Goal: Information Seeking & Learning: Learn about a topic

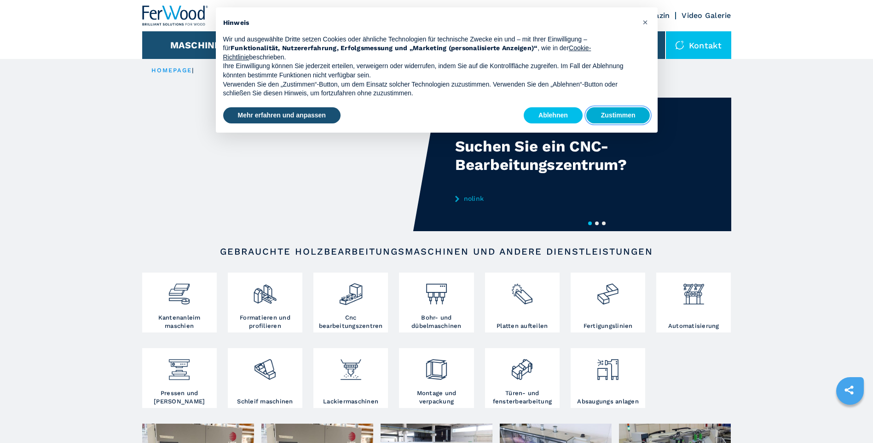
drag, startPoint x: 609, startPoint y: 113, endPoint x: 598, endPoint y: 117, distance: 11.4
click at [609, 113] on button "Zustimmen" at bounding box center [618, 115] width 64 height 17
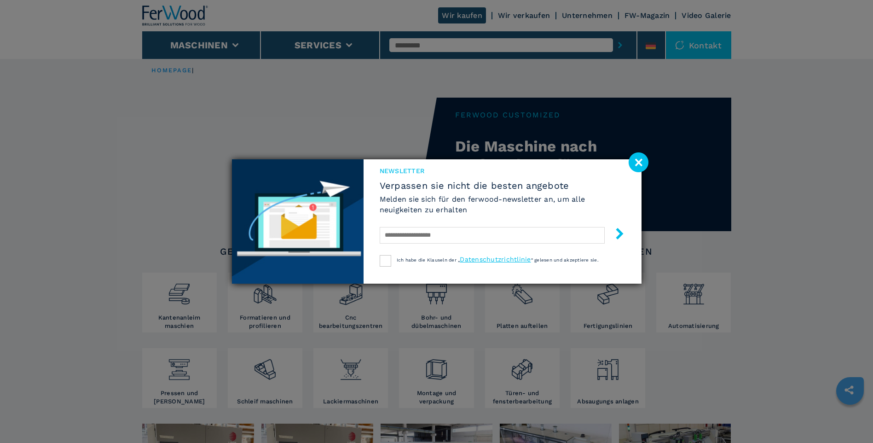
click at [635, 160] on image at bounding box center [638, 162] width 20 height 20
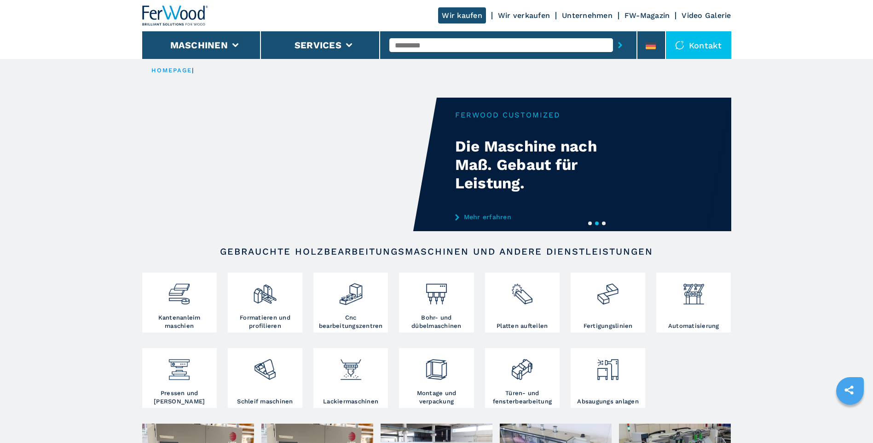
click at [454, 48] on input "text" at bounding box center [501, 45] width 224 height 14
type input "****"
click at [613, 35] on button "submit-button" at bounding box center [620, 45] width 14 height 21
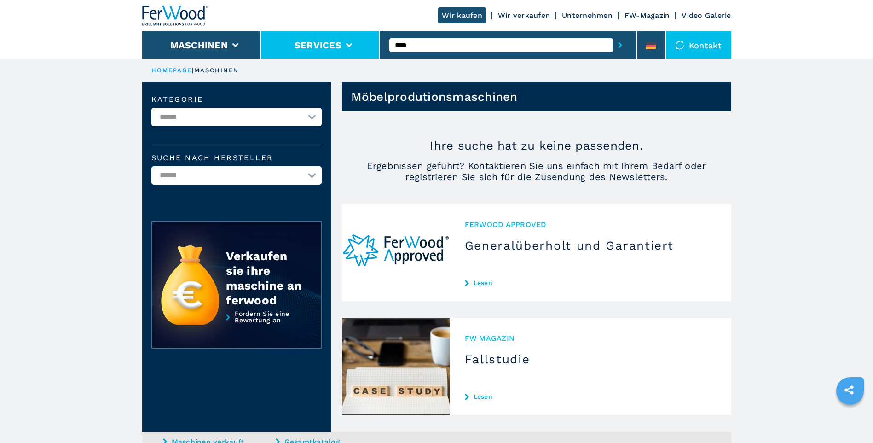
drag, startPoint x: 429, startPoint y: 45, endPoint x: 356, endPoint y: 41, distance: 73.7
click at [356, 41] on div "Wir kaufen Wir verkaufen Unternehmen FW-Magazin Video Galerie Maschinen Service…" at bounding box center [436, 29] width 589 height 59
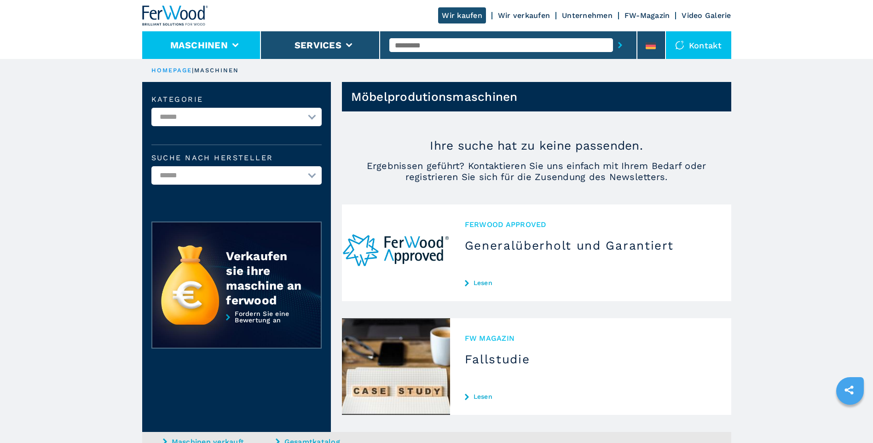
click at [235, 40] on li "Maschinen" at bounding box center [201, 45] width 119 height 28
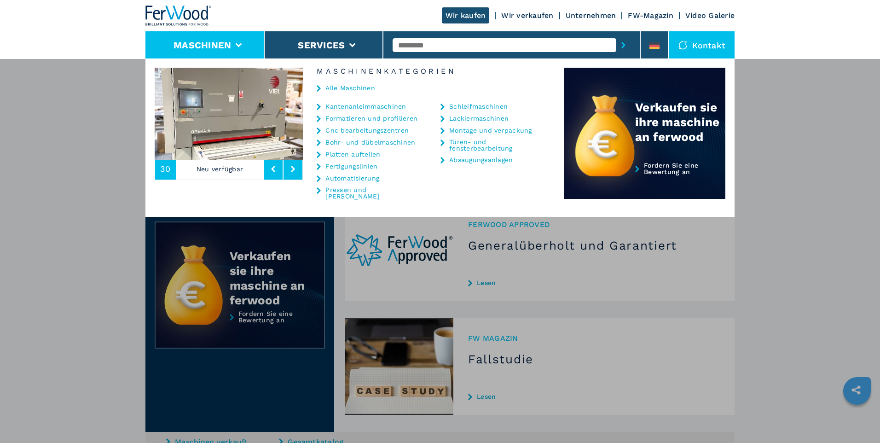
click at [351, 130] on link "Cnc bearbeitungszentren" at bounding box center [366, 130] width 83 height 6
click at [318, 131] on icon at bounding box center [318, 130] width 4 height 6
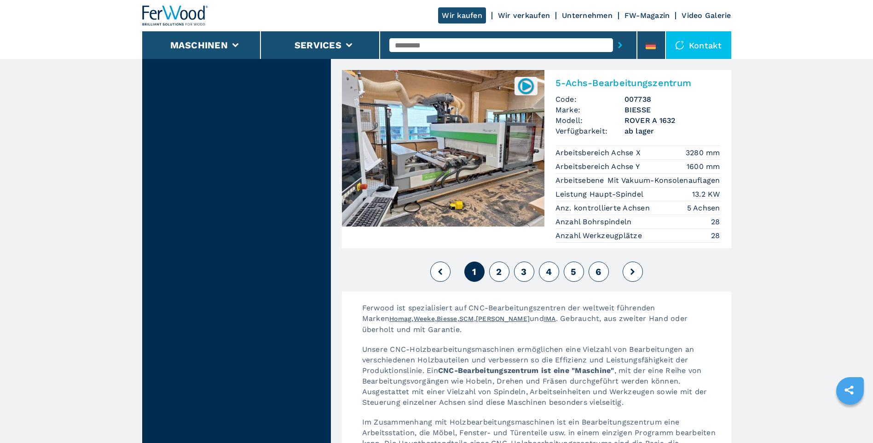
scroll to position [2346, 0]
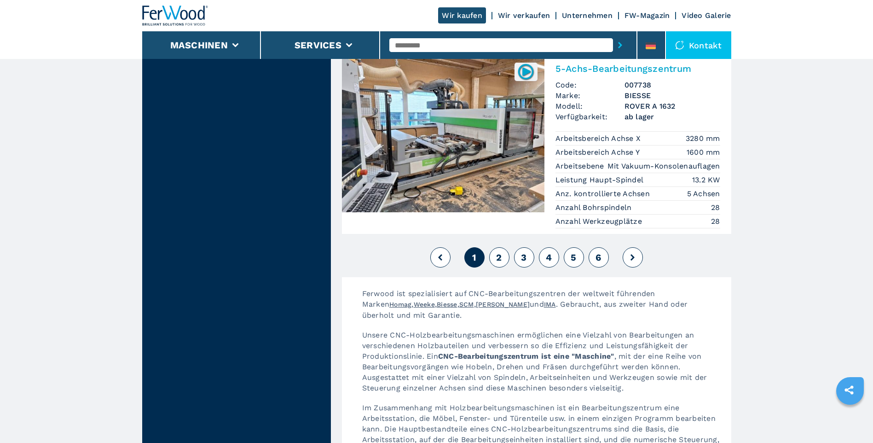
click at [502, 247] on button "2" at bounding box center [499, 257] width 20 height 20
click at [498, 252] on span "2" at bounding box center [499, 257] width 6 height 11
click at [525, 252] on span "3" at bounding box center [524, 257] width 6 height 11
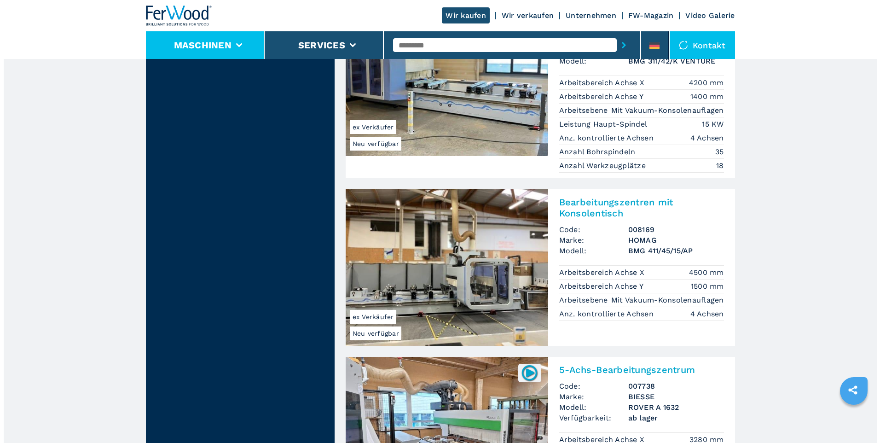
scroll to position [2024, 0]
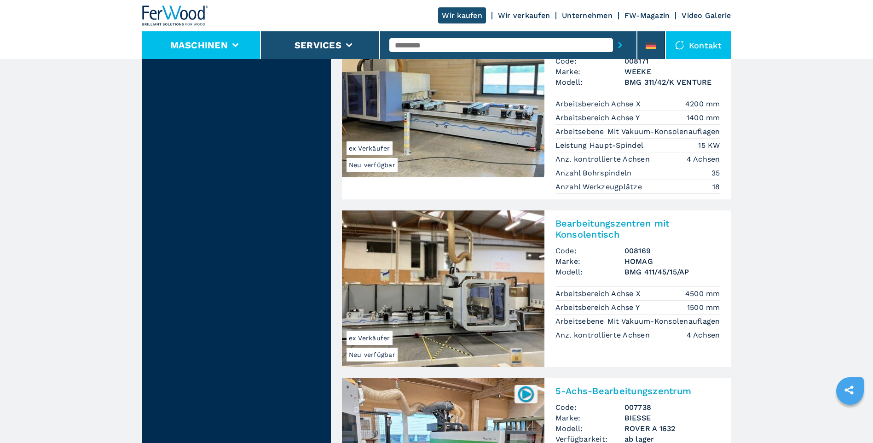
click at [235, 45] on icon at bounding box center [235, 45] width 6 height 4
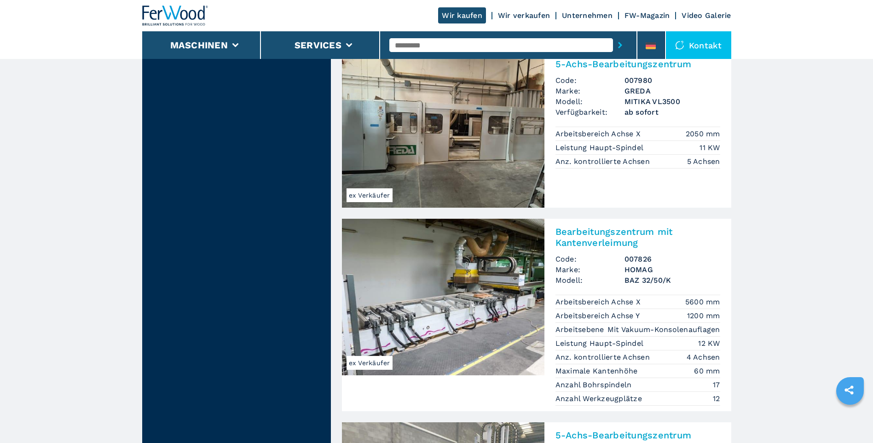
scroll to position [1012, 0]
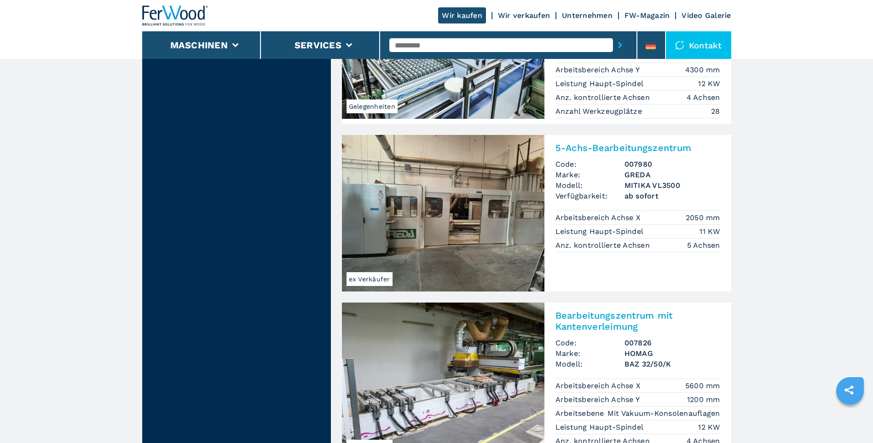
click at [443, 213] on img at bounding box center [443, 213] width 202 height 156
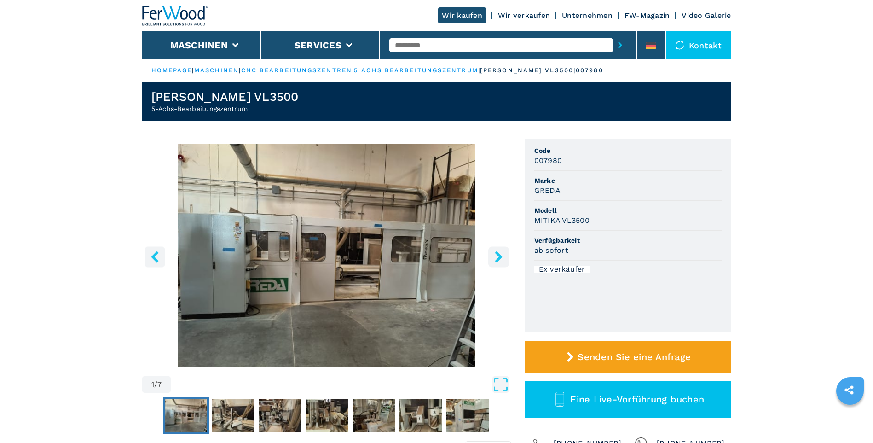
click at [495, 256] on icon "right-button" at bounding box center [499, 257] width 12 height 12
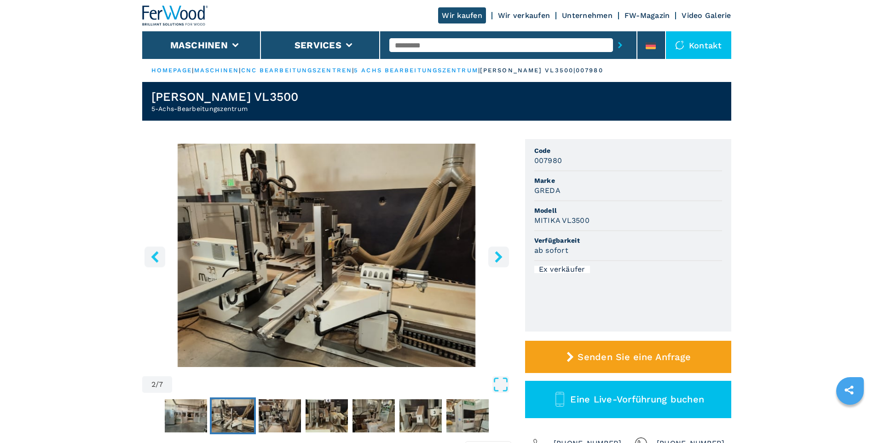
click at [495, 256] on icon "right-button" at bounding box center [499, 257] width 12 height 12
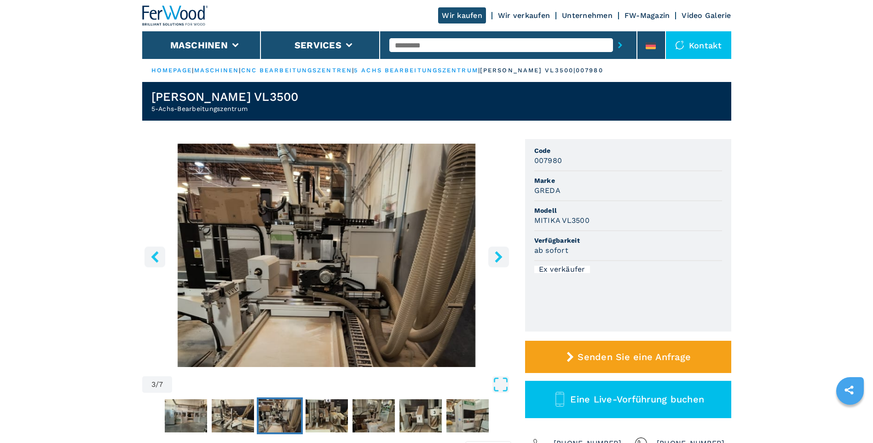
click at [495, 256] on icon "right-button" at bounding box center [499, 257] width 12 height 12
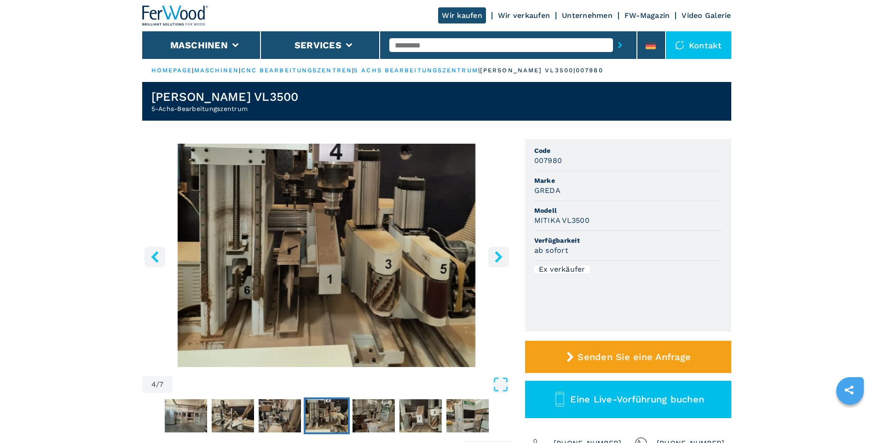
click at [495, 256] on icon "right-button" at bounding box center [499, 257] width 12 height 12
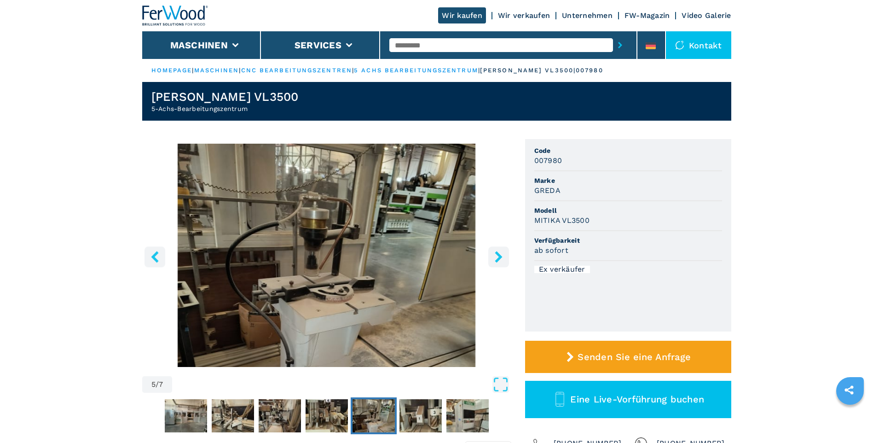
click at [495, 256] on icon "right-button" at bounding box center [499, 257] width 12 height 12
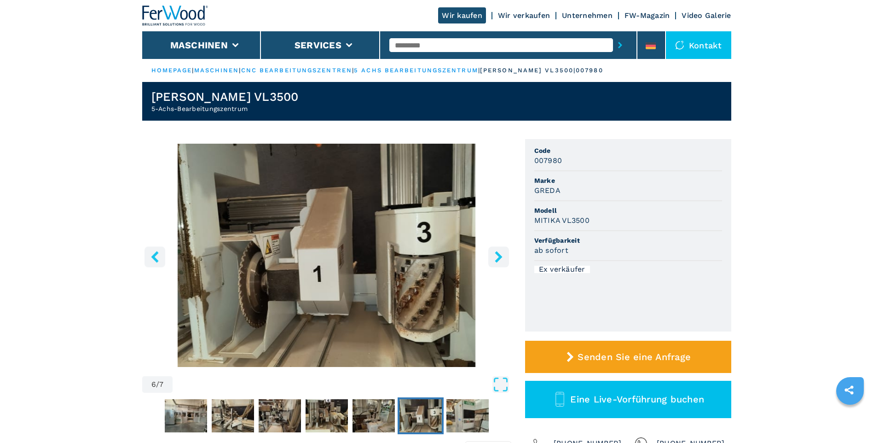
click at [495, 256] on icon "right-button" at bounding box center [499, 257] width 12 height 12
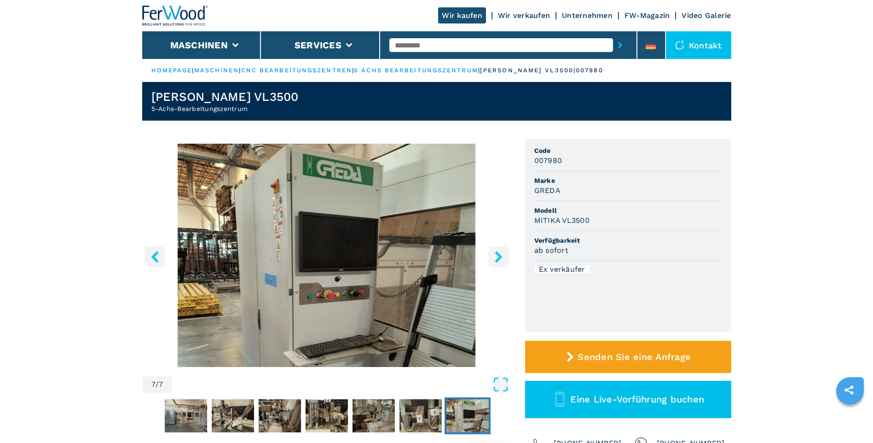
click at [495, 256] on icon "right-button" at bounding box center [499, 257] width 12 height 12
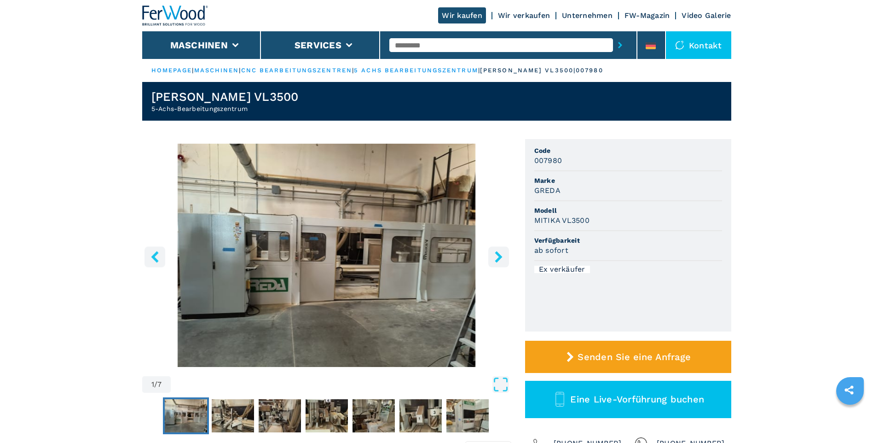
click at [488, 259] on button "right-button" at bounding box center [498, 256] width 21 height 21
